Goal: Task Accomplishment & Management: Manage account settings

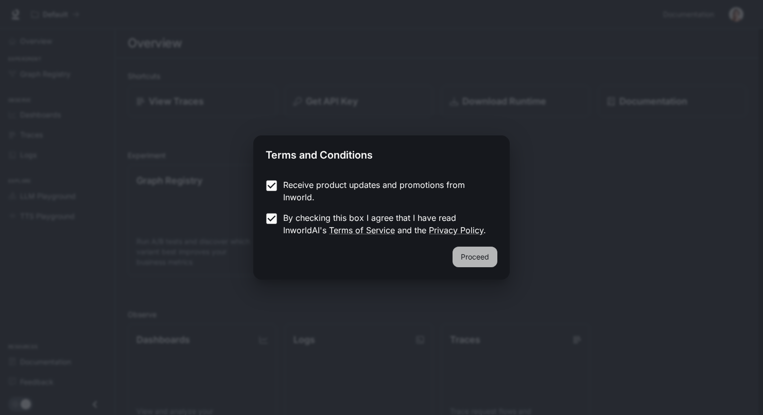
click at [487, 252] on button "Proceed" at bounding box center [475, 257] width 45 height 21
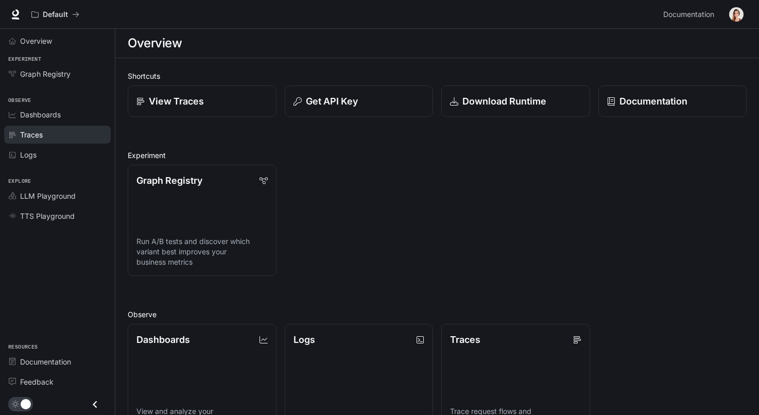
click at [30, 130] on span "Traces" at bounding box center [31, 134] width 23 height 11
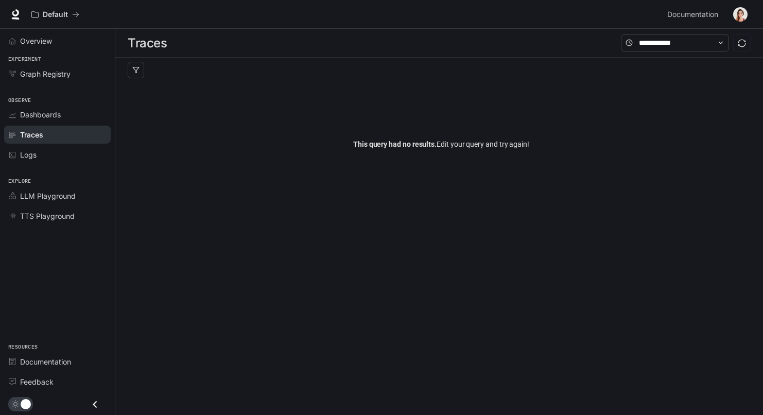
click at [739, 13] on img "button" at bounding box center [741, 14] width 14 height 14
